Goal: Task Accomplishment & Management: Use online tool/utility

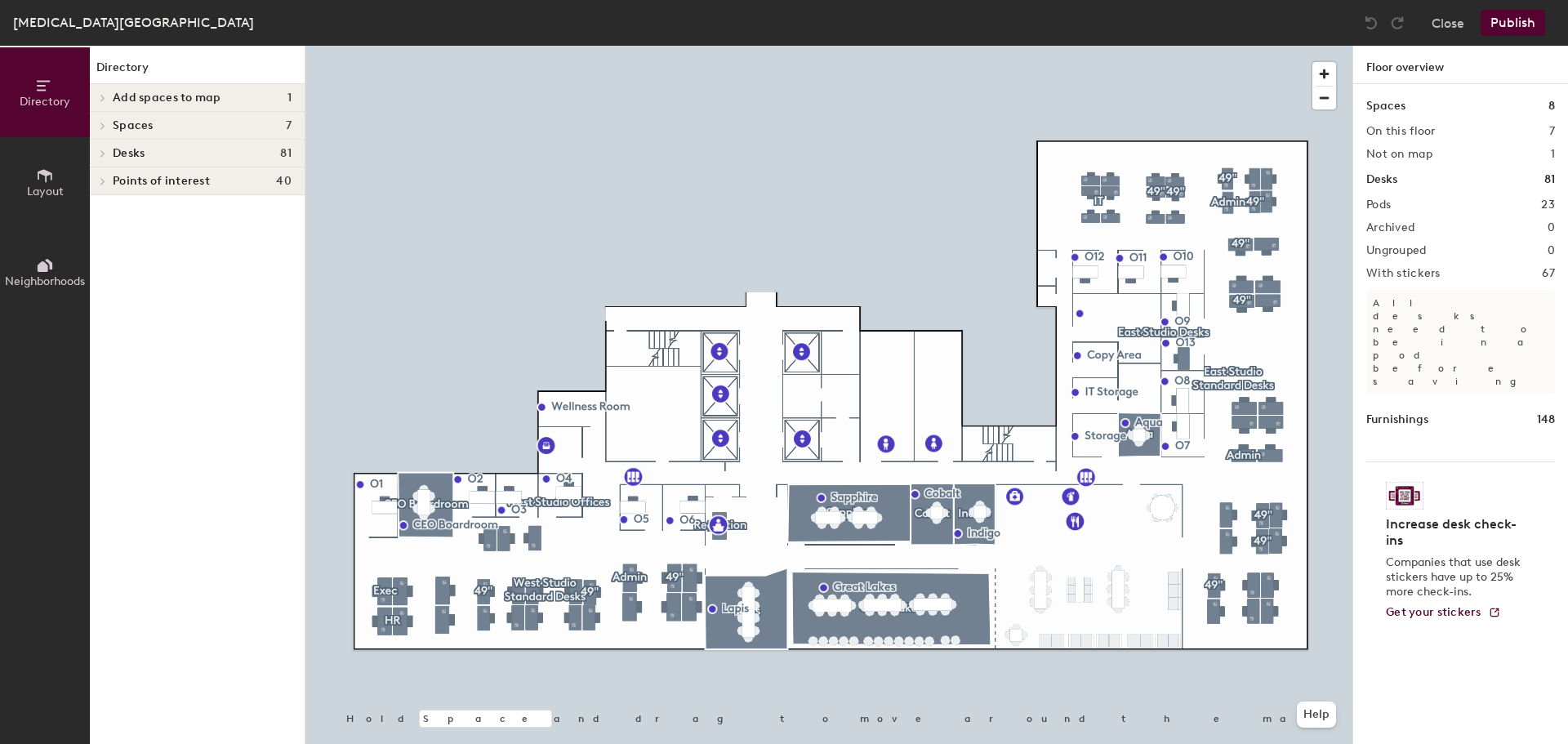
click at [102, 154] on icon at bounding box center [103, 154] width 7 height 9
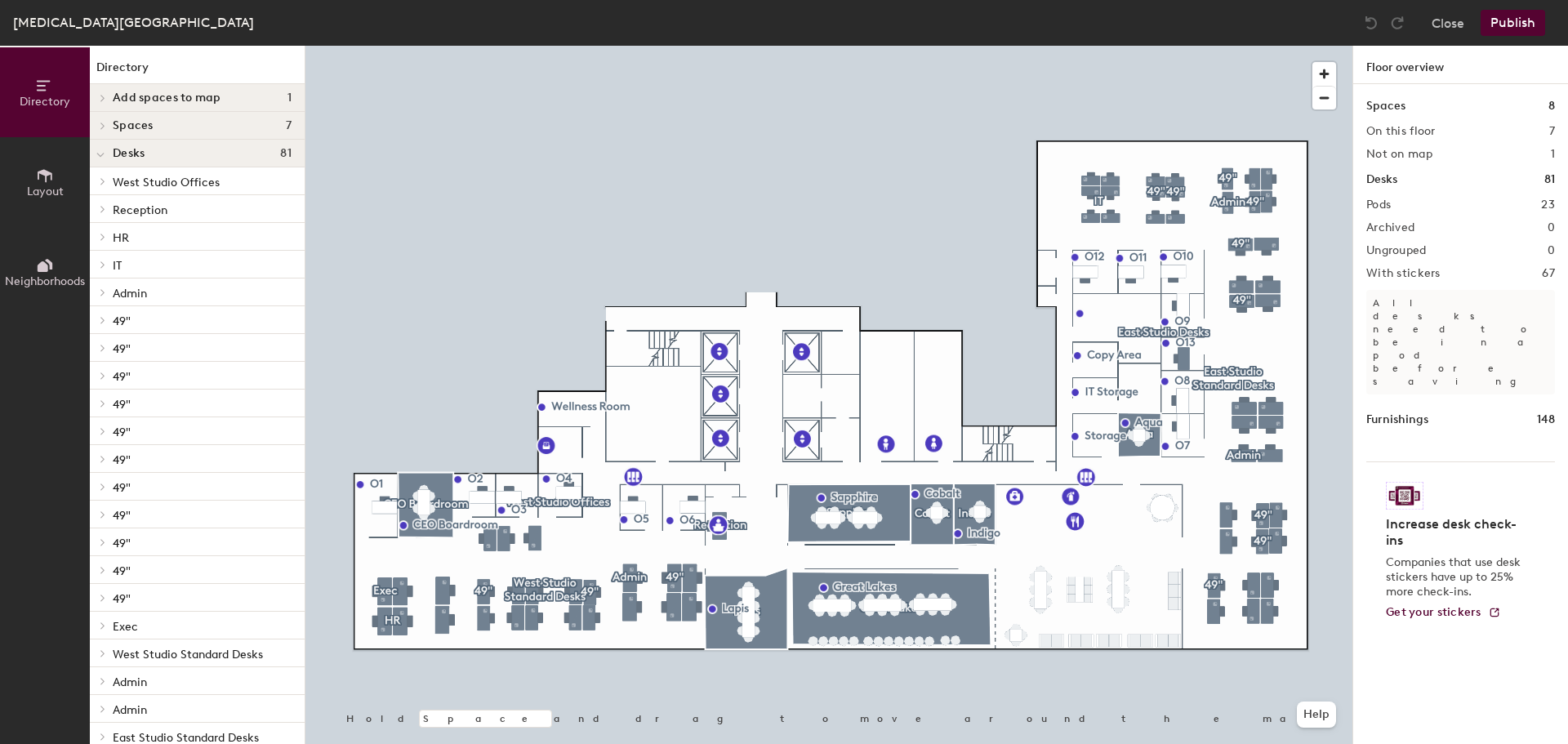
click at [98, 154] on icon at bounding box center [101, 155] width 7 height 3
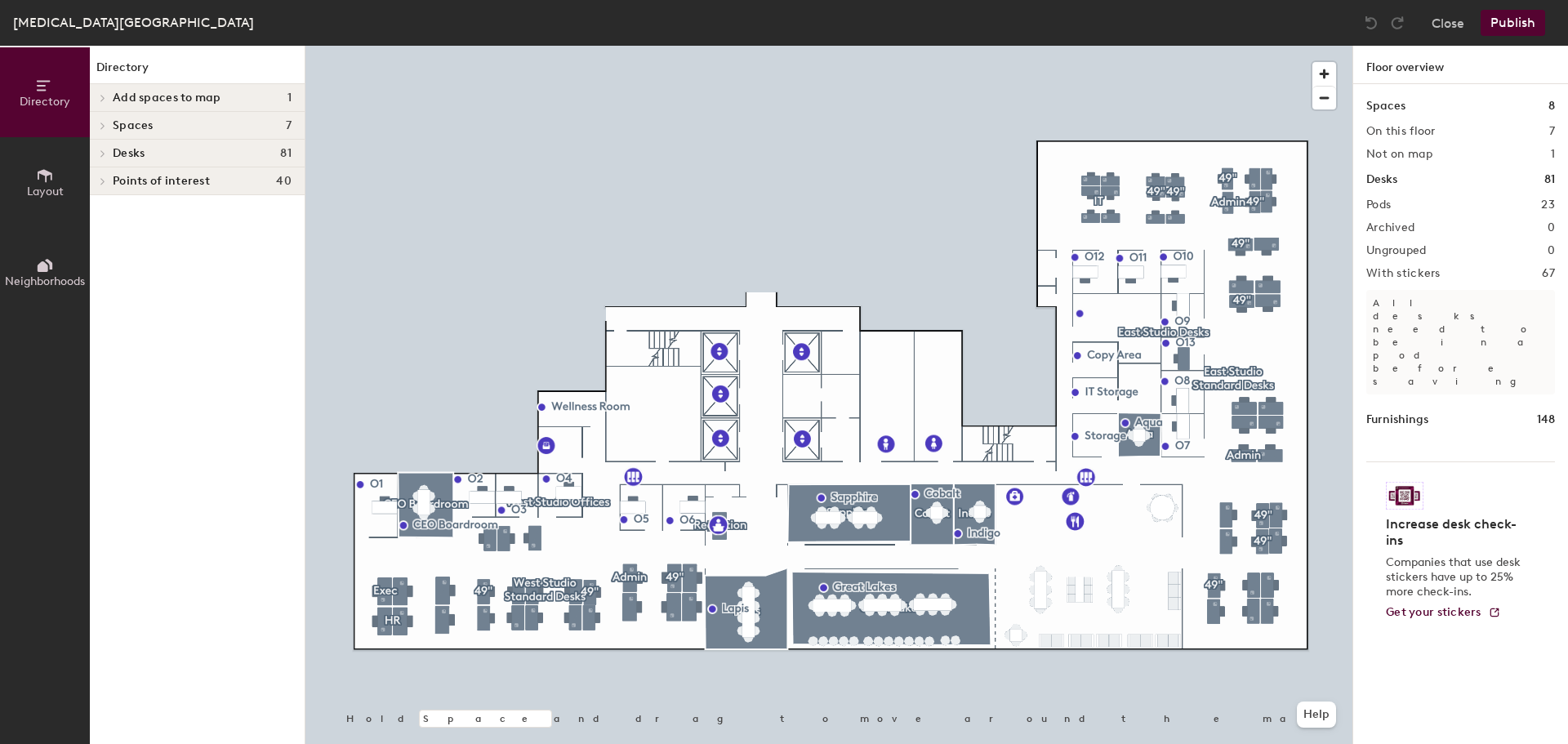
click at [98, 154] on span at bounding box center [102, 154] width 14 height 9
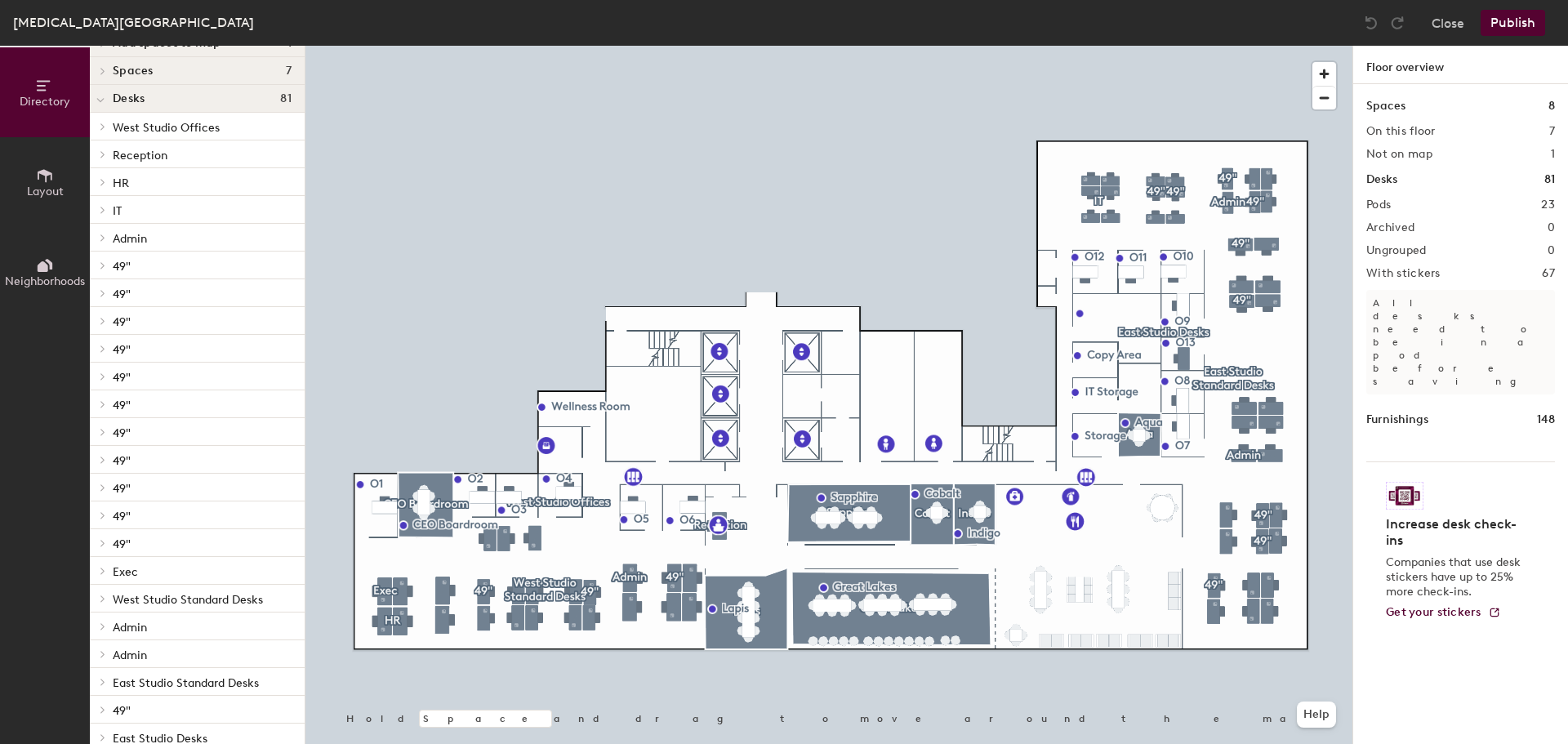
scroll to position [103, 0]
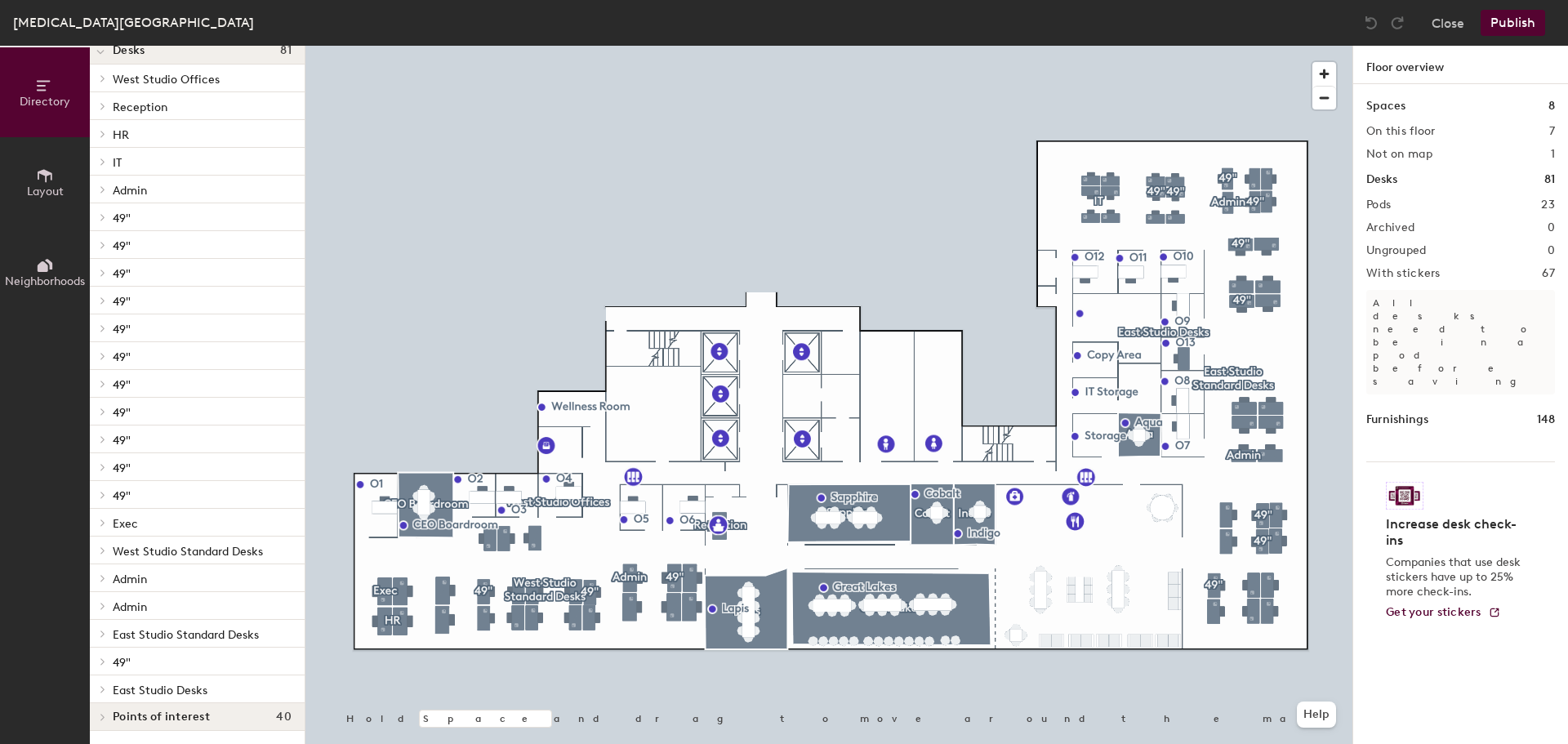
click at [100, 575] on icon at bounding box center [103, 578] width 7 height 9
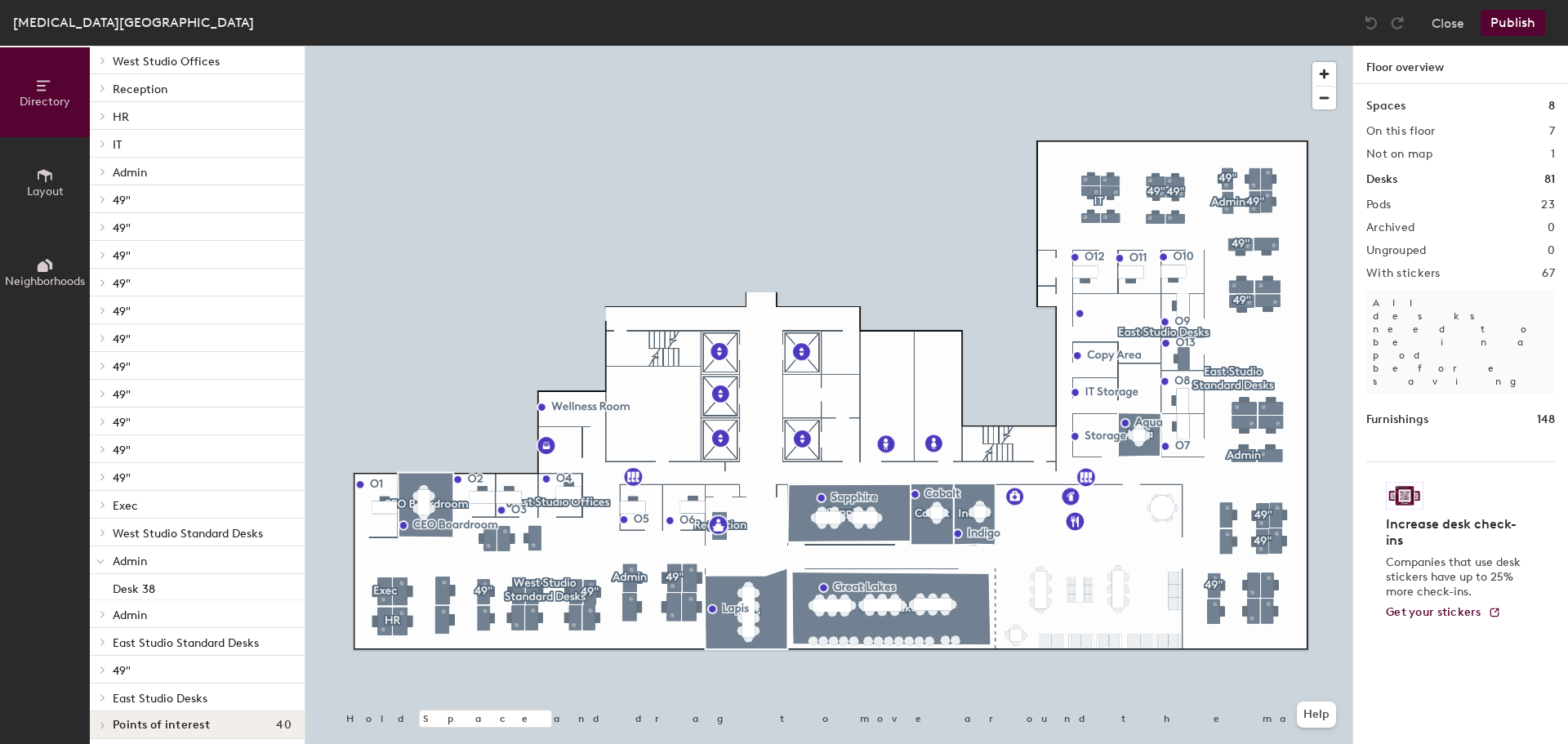
scroll to position [129, 0]
click at [105, 604] on icon at bounding box center [103, 606] width 7 height 9
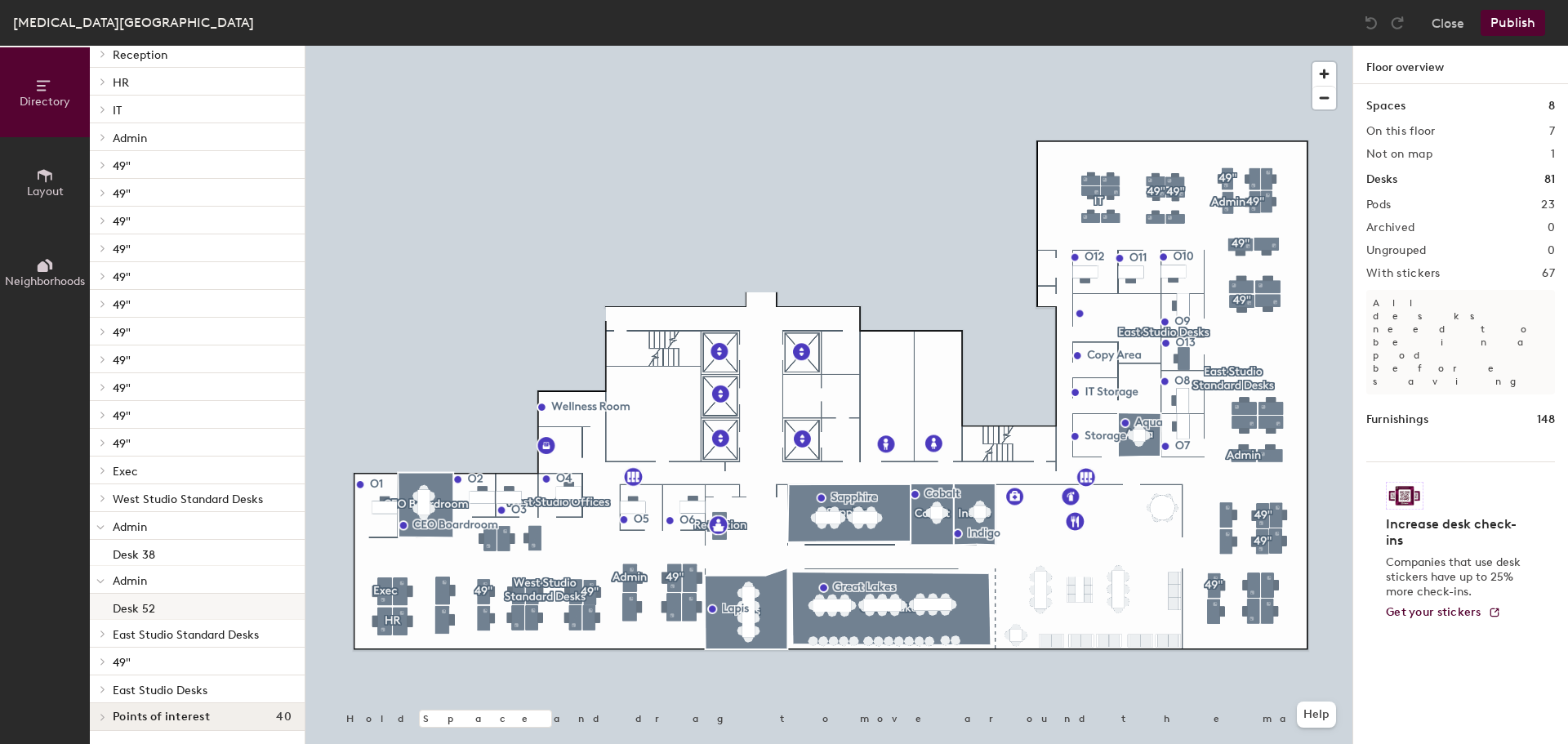
click at [125, 600] on p "Desk 52" at bounding box center [134, 607] width 43 height 19
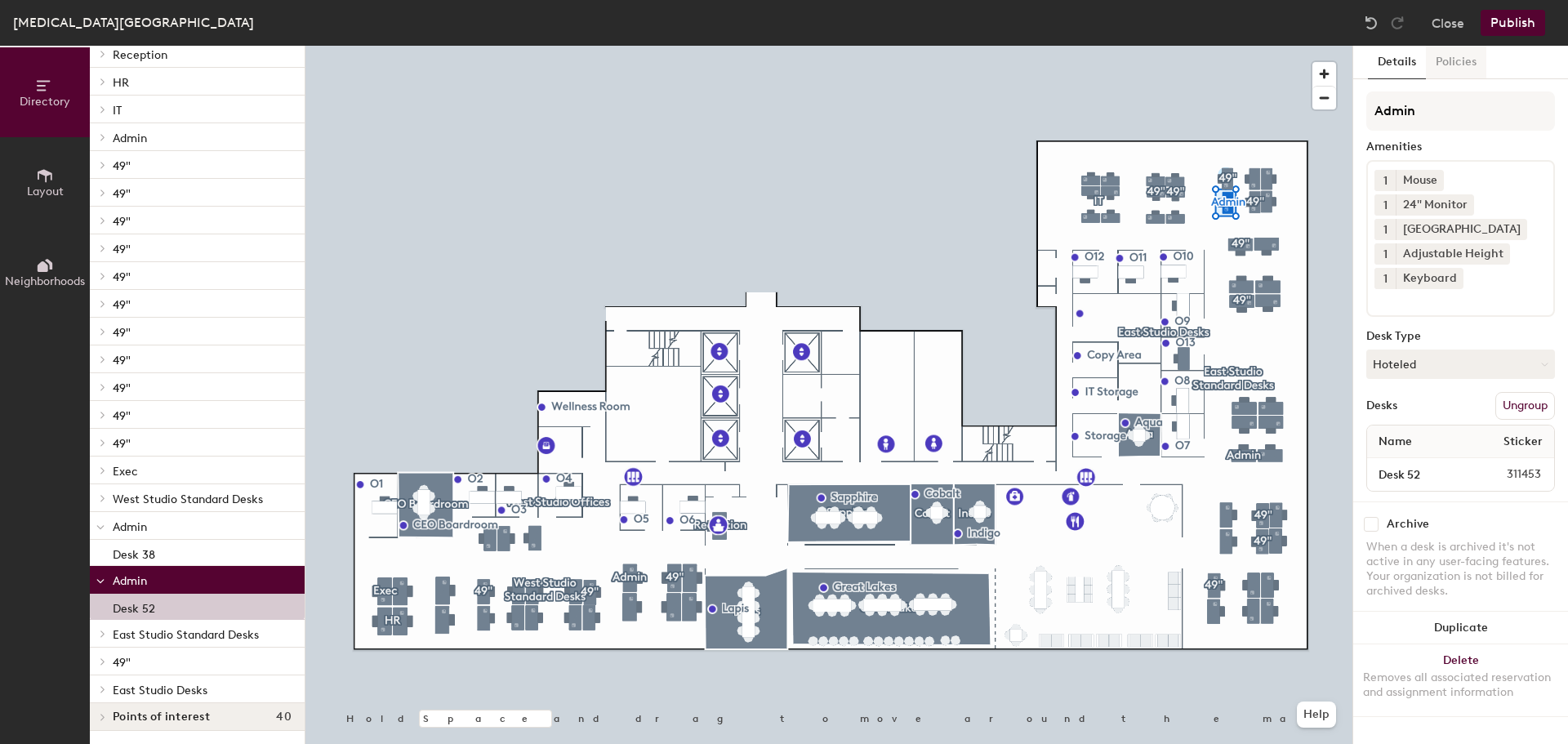
click at [1448, 64] on button "Policies" at bounding box center [1456, 62] width 61 height 33
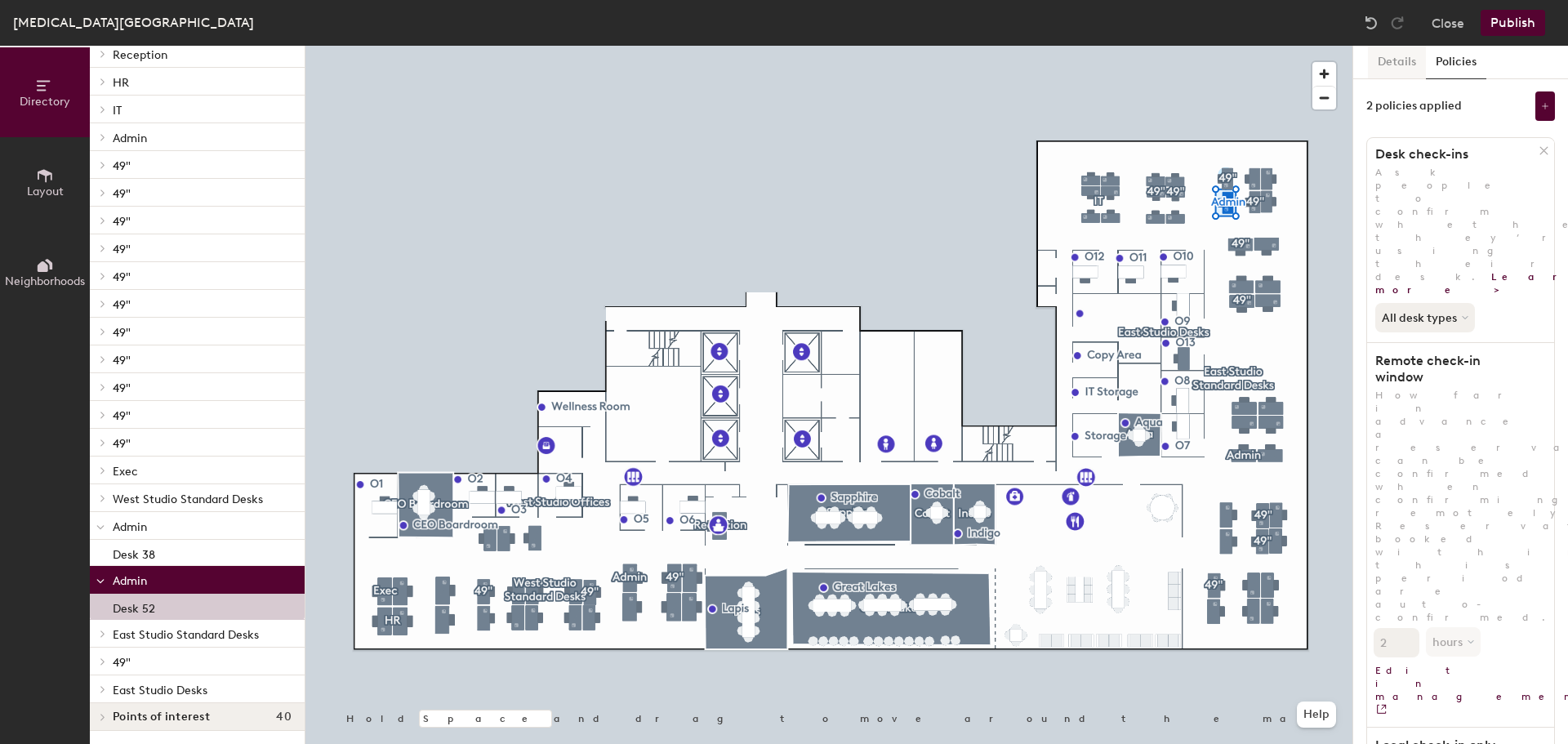
click at [1403, 62] on button "Details" at bounding box center [1397, 62] width 58 height 33
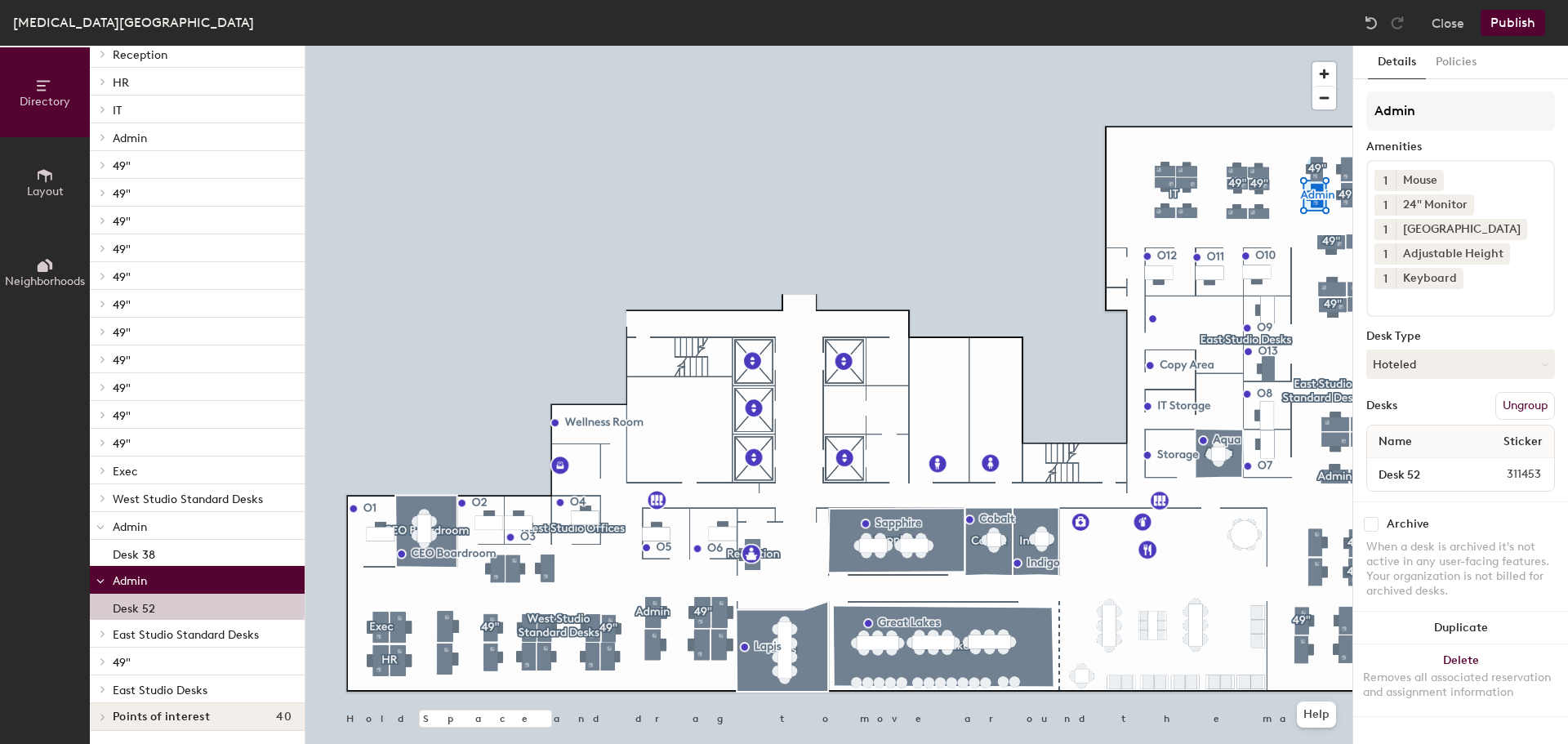
click at [44, 193] on span "Layout" at bounding box center [45, 191] width 37 height 14
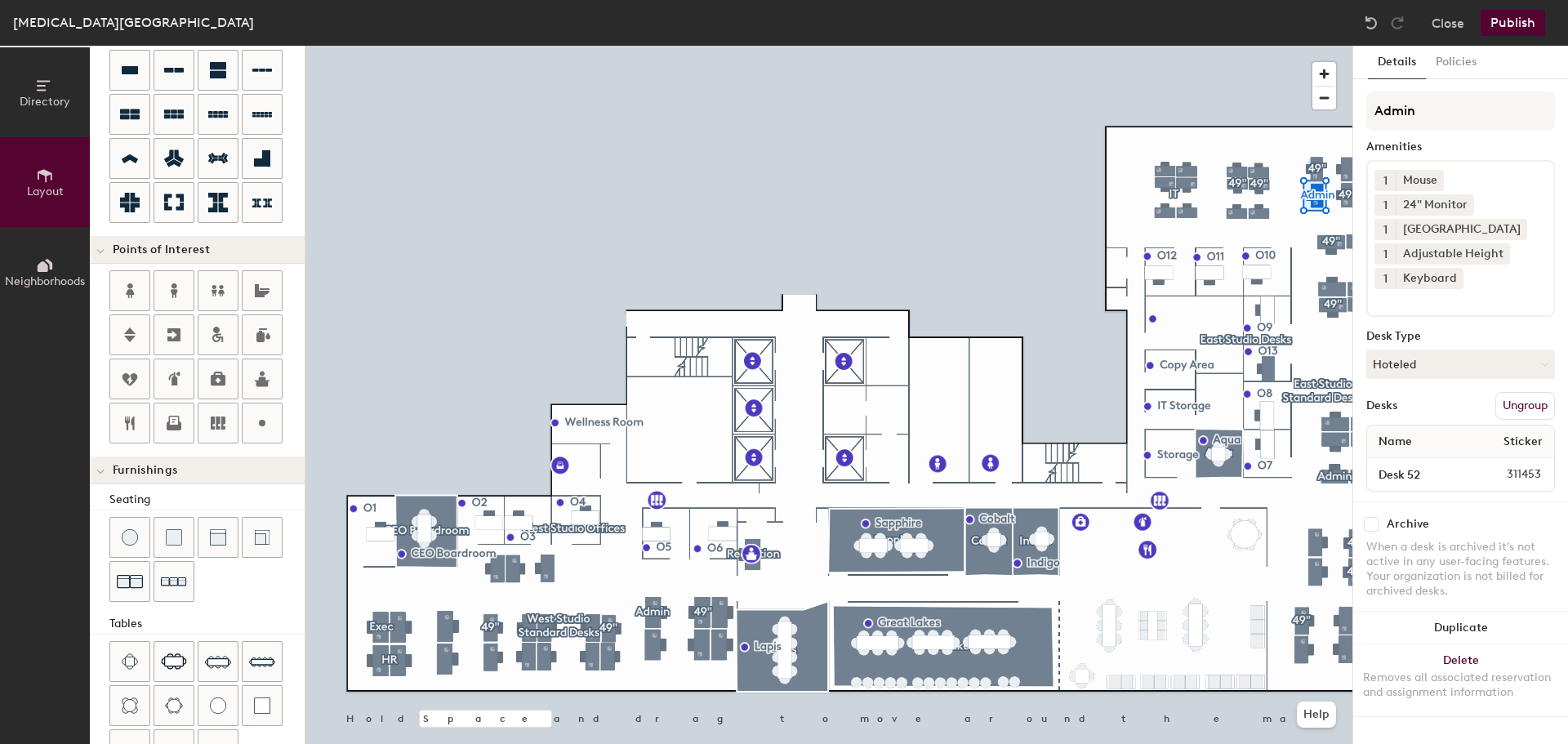
click at [37, 260] on icon at bounding box center [44, 264] width 18 height 18
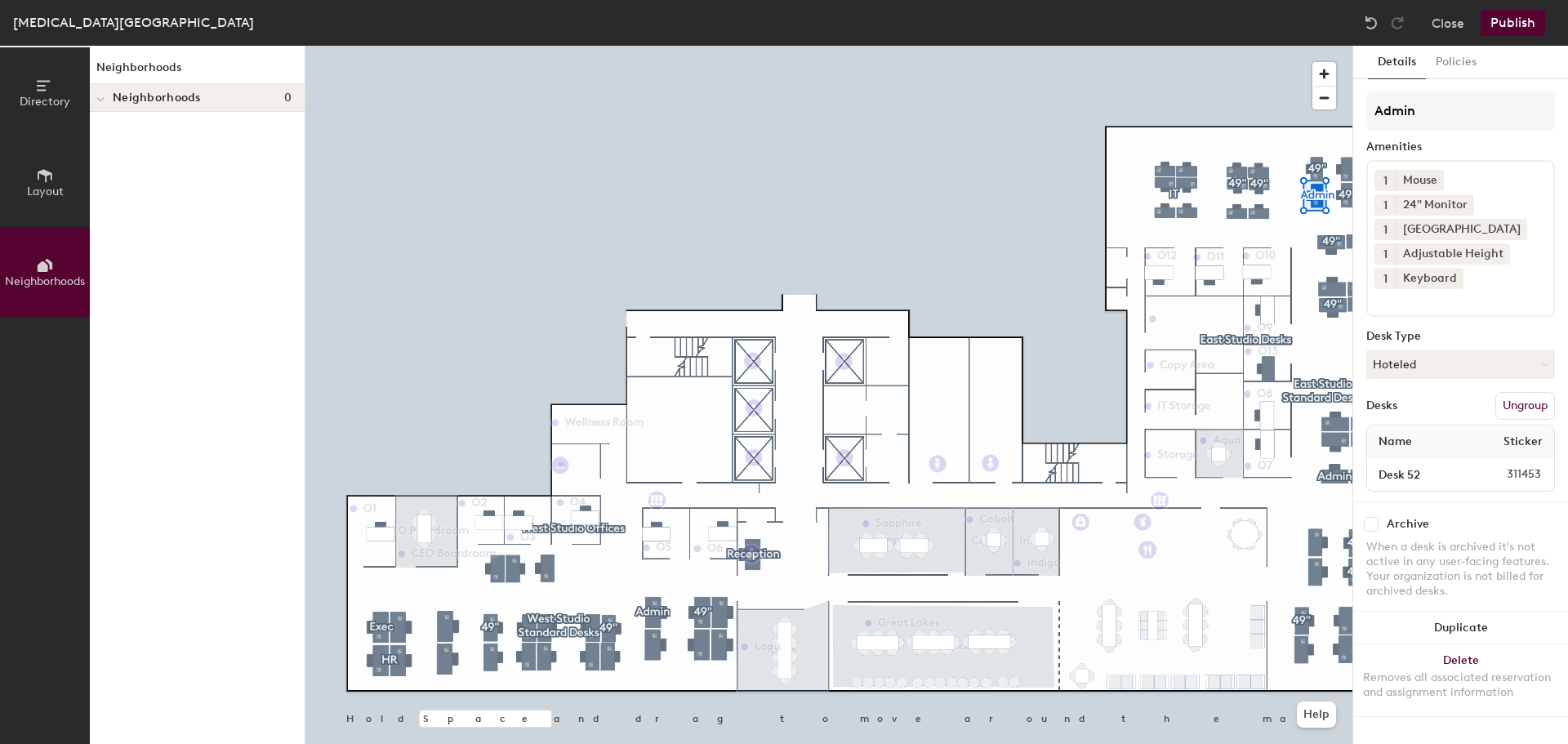
click at [27, 97] on span "Directory" at bounding box center [44, 102] width 50 height 14
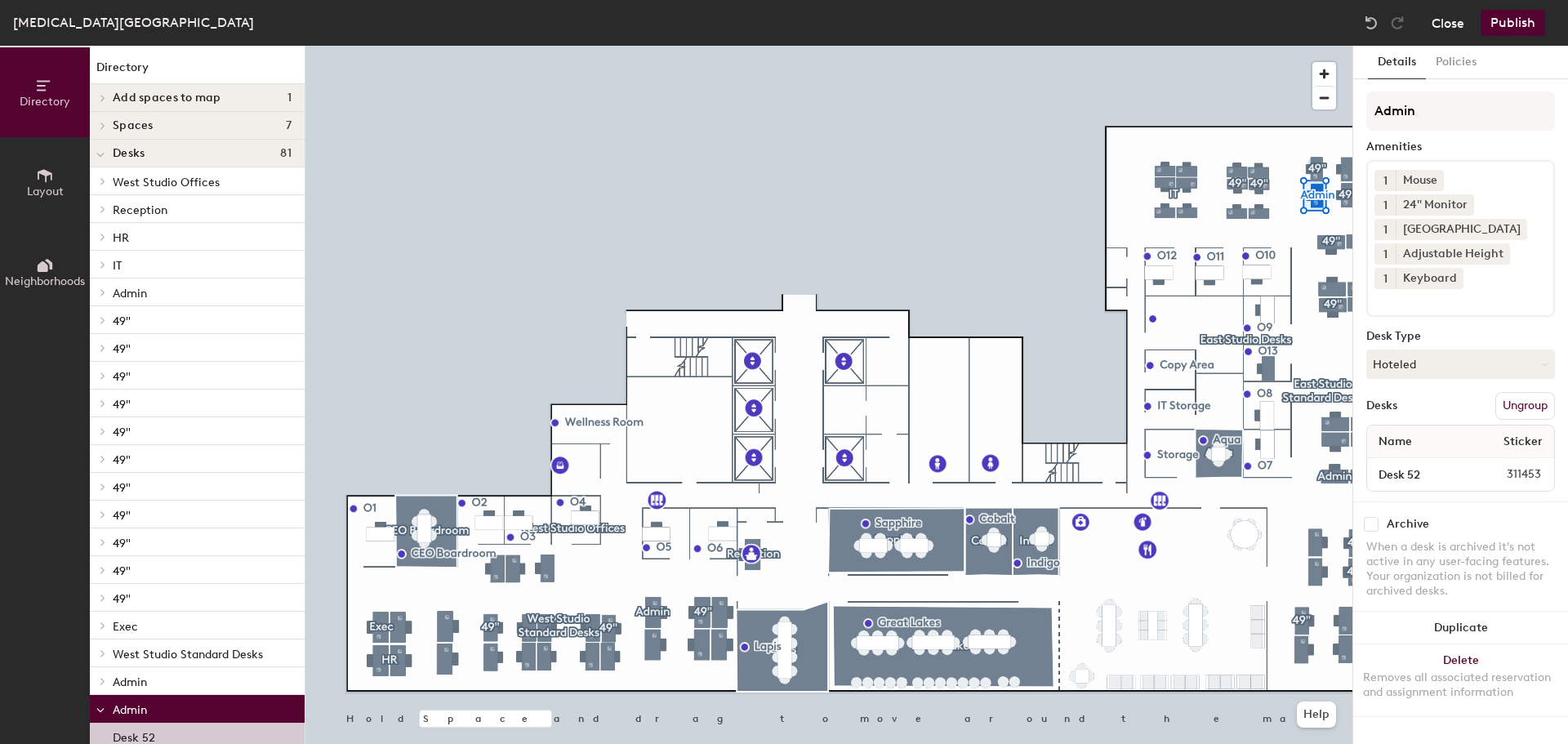
click at [1458, 27] on button "Close" at bounding box center [1449, 22] width 32 height 26
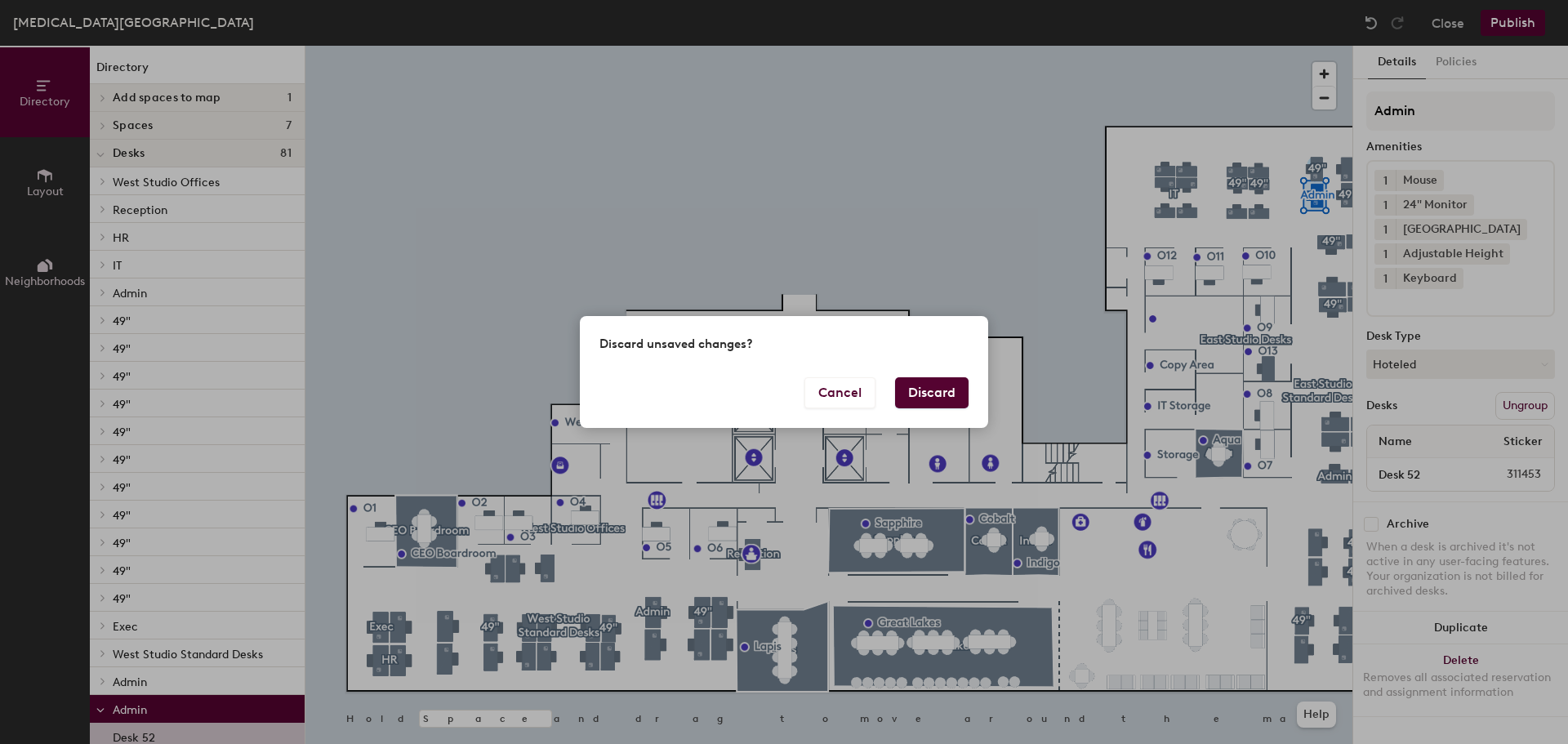
click at [911, 398] on button "Discard" at bounding box center [932, 392] width 73 height 31
